Goal: Find specific page/section: Find specific page/section

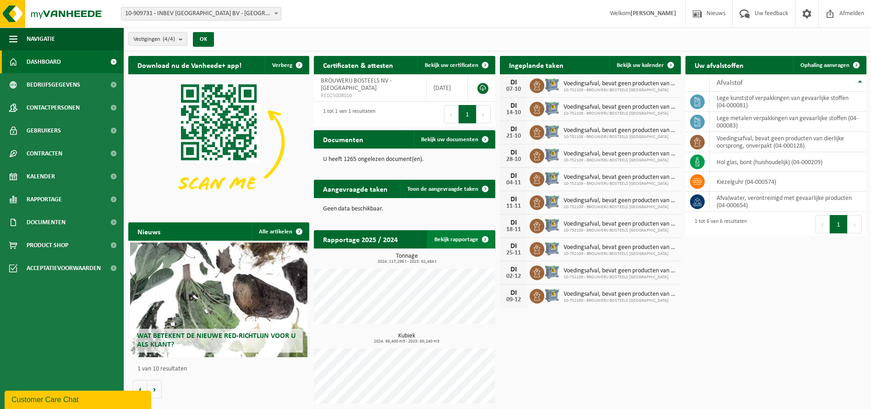
click at [484, 237] on span at bounding box center [485, 239] width 18 height 18
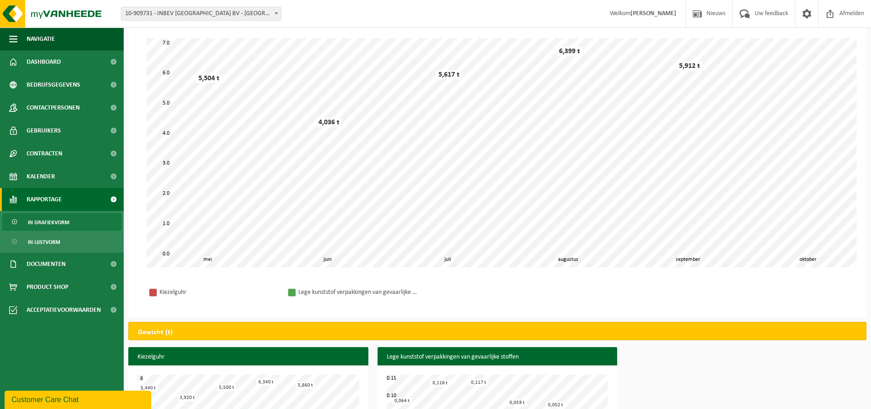
scroll to position [105, 0]
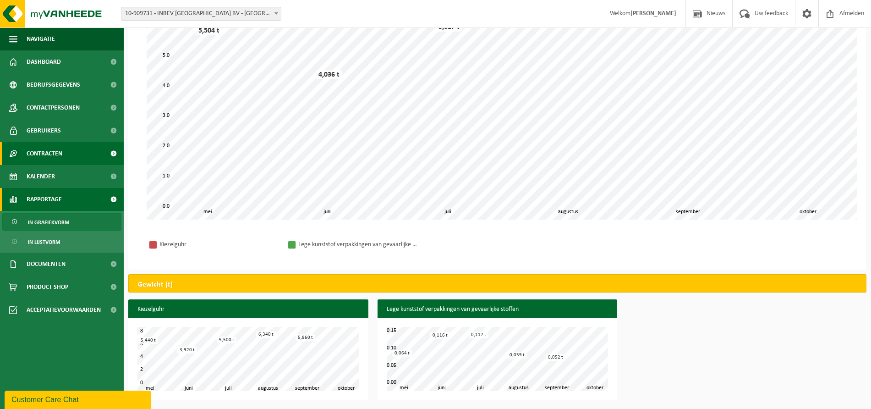
click at [37, 147] on span "Contracten" at bounding box center [45, 153] width 36 height 23
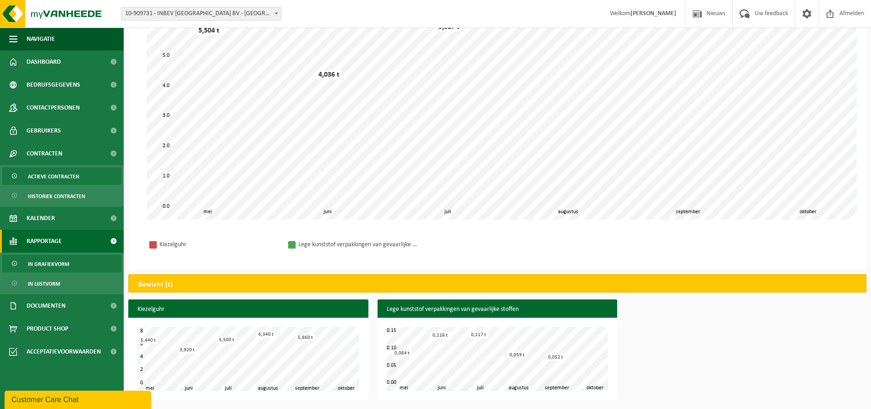
click at [53, 173] on span "Actieve contracten" at bounding box center [53, 176] width 51 height 17
